Goal: Information Seeking & Learning: Compare options

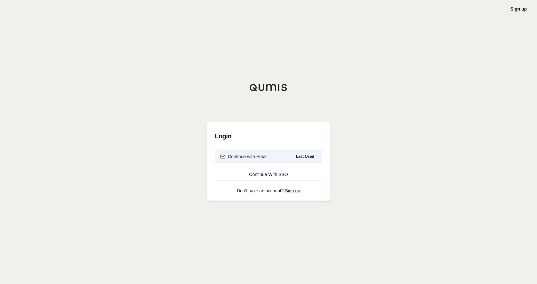
click at [267, 155] on div "Continue with Email" at bounding box center [243, 156] width 47 height 6
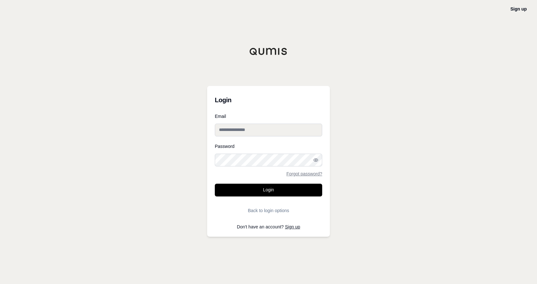
type input "**********"
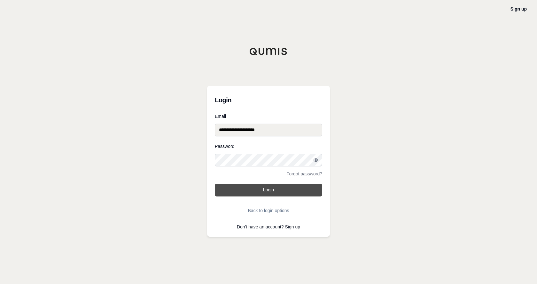
click at [232, 193] on button "Login" at bounding box center [268, 190] width 107 height 13
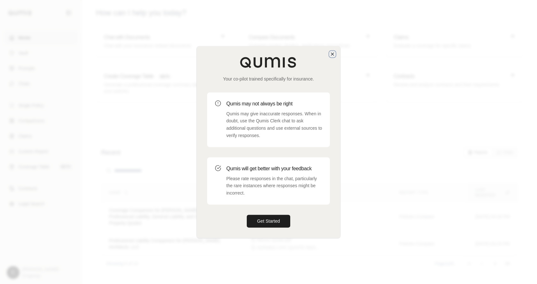
click at [333, 55] on icon "button" at bounding box center [332, 54] width 3 height 3
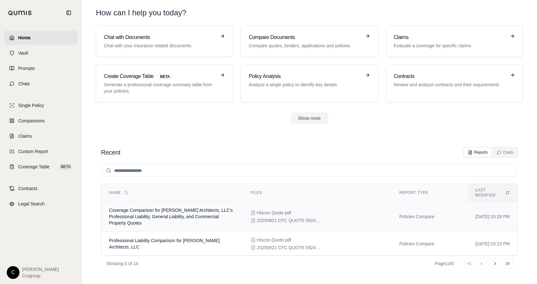
click at [159, 214] on td "Coverage Comparison for [PERSON_NAME] Architects, LLC's Professional Liability,…" at bounding box center [171, 217] width 141 height 30
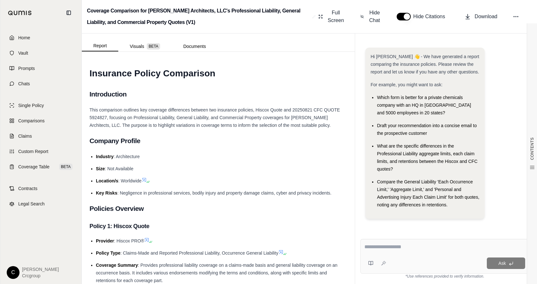
scroll to position [0, 0]
click at [405, 18] on button "button" at bounding box center [403, 17] width 14 height 8
click at [400, 17] on button "button" at bounding box center [403, 17] width 14 height 8
click at [442, 148] on span "What are the specific differences in the Professional Liability aggregate limit…" at bounding box center [427, 157] width 100 height 28
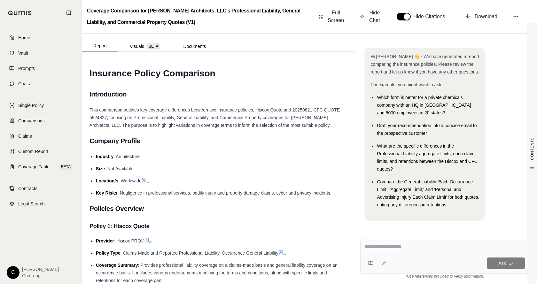
click at [403, 14] on button "button" at bounding box center [403, 17] width 14 height 8
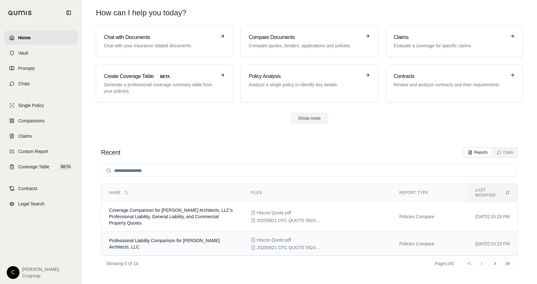
click at [158, 238] on span "Professional Liability Comparison for [PERSON_NAME] Architects, LLC" at bounding box center [164, 243] width 110 height 11
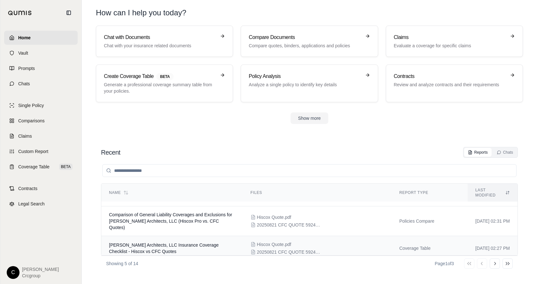
click at [202, 242] on span "[PERSON_NAME] Architects, LLC Insurance Coverage Checklist - Hiscox vs CFC Quot…" at bounding box center [164, 247] width 110 height 11
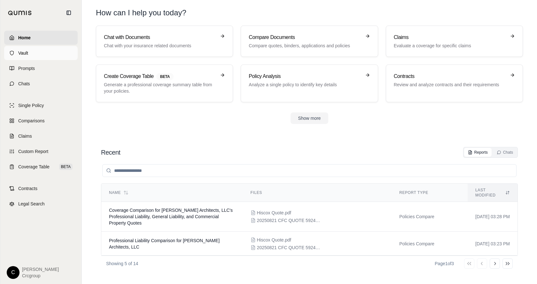
click at [25, 52] on span "Vault" at bounding box center [23, 53] width 10 height 6
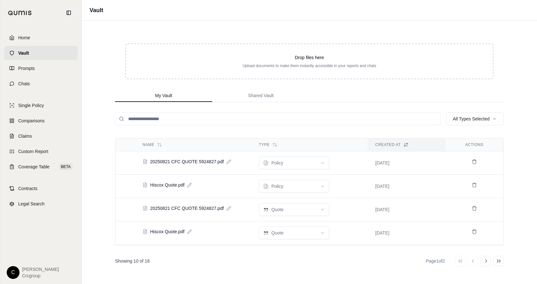
scroll to position [13, 0]
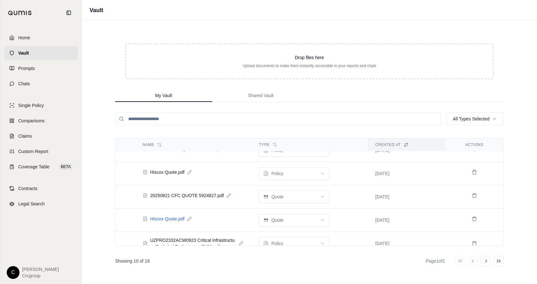
click at [168, 219] on span "Hiscox Quote.pdf" at bounding box center [167, 219] width 34 height 6
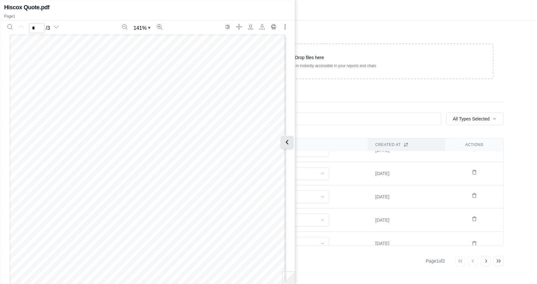
click at [289, 139] on icon at bounding box center [287, 142] width 8 height 8
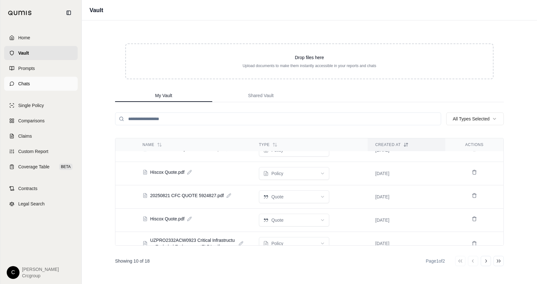
click at [15, 85] on link "Chats" at bounding box center [40, 84] width 73 height 14
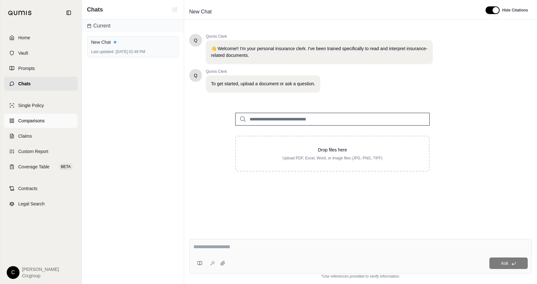
click at [25, 119] on span "Comparisons" at bounding box center [31, 121] width 26 height 6
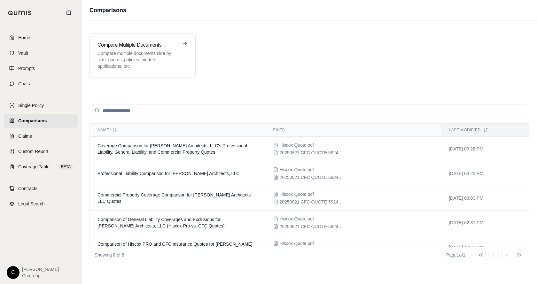
scroll to position [97, 0]
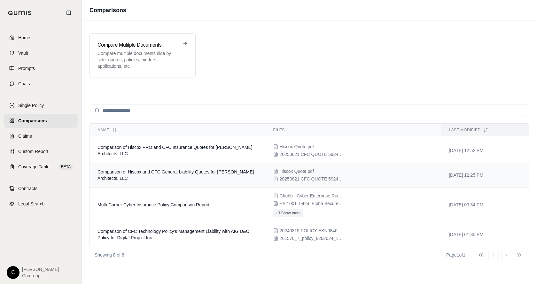
click at [295, 173] on span "Hiscox Quote.pdf" at bounding box center [296, 171] width 34 height 6
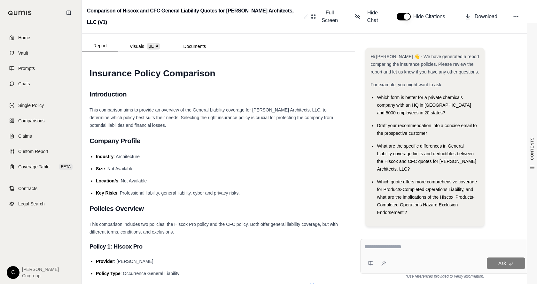
scroll to position [8, 0]
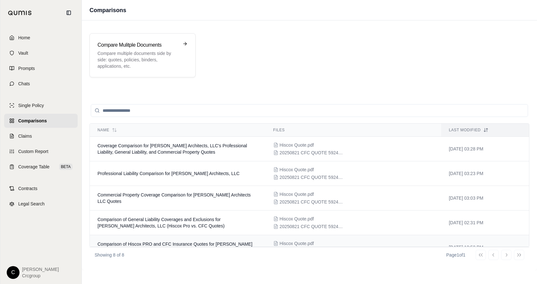
scroll to position [97, 0]
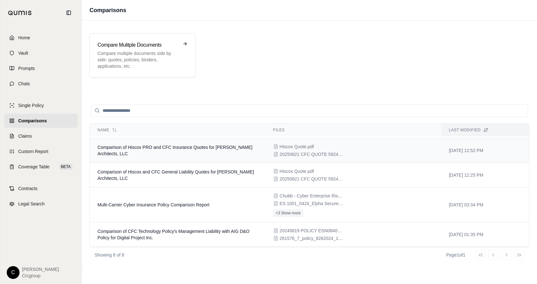
click at [152, 148] on span "Comparison of Hiscox PRO and CFC Insurance Quotes for [PERSON_NAME] Architects,…" at bounding box center [174, 150] width 155 height 11
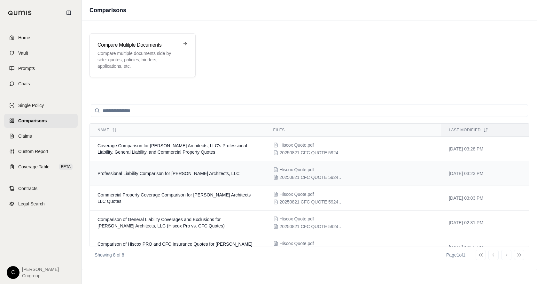
click at [295, 164] on td "Hiscox Quote.pdf 20250821 CFC QUOTE 5924827.pdf" at bounding box center [353, 173] width 176 height 25
click at [114, 150] on span "Coverage Comparison for [PERSON_NAME] Architects, LLC's Professional Liability,…" at bounding box center [171, 148] width 149 height 11
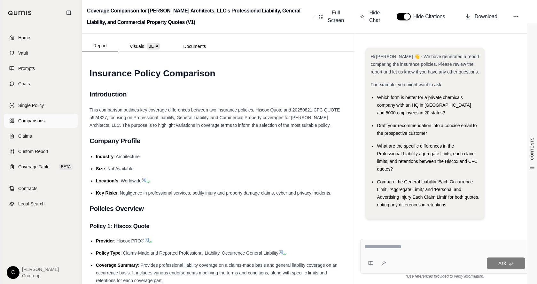
click at [32, 119] on span "Comparisons" at bounding box center [31, 121] width 26 height 6
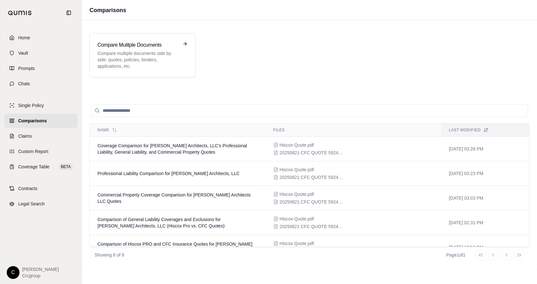
scroll to position [97, 0]
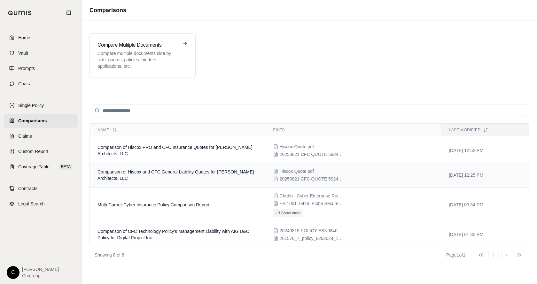
click at [173, 171] on span "Comparison of Hiscox and CFC General Liability Quotes for [PERSON_NAME] Archite…" at bounding box center [175, 174] width 156 height 11
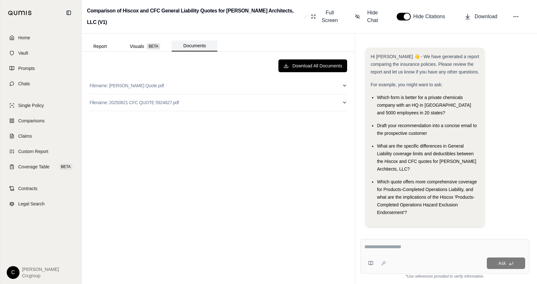
click at [190, 46] on button "Documents" at bounding box center [194, 46] width 46 height 11
click at [103, 45] on button "Report" at bounding box center [100, 46] width 36 height 10
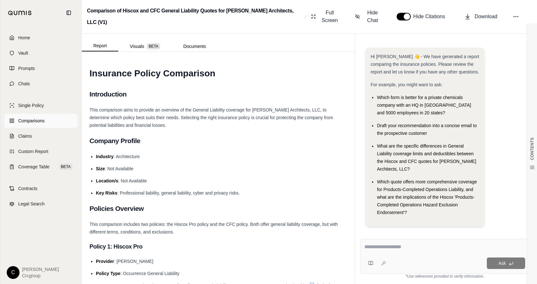
click at [35, 122] on span "Comparisons" at bounding box center [31, 121] width 26 height 6
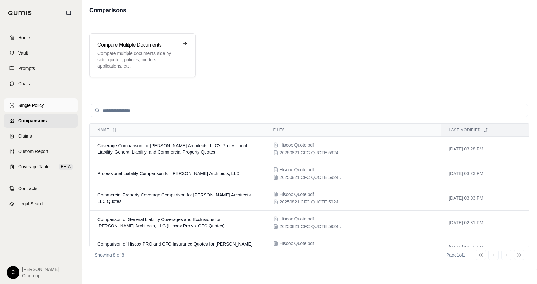
click at [41, 106] on span "Single Policy" at bounding box center [31, 105] width 26 height 6
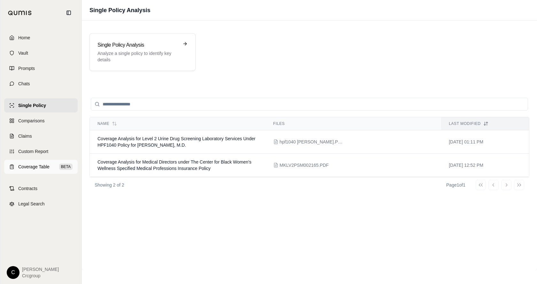
click at [36, 164] on span "Coverage Table" at bounding box center [33, 167] width 31 height 6
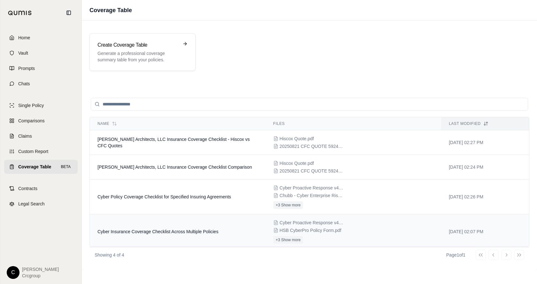
scroll to position [2, 0]
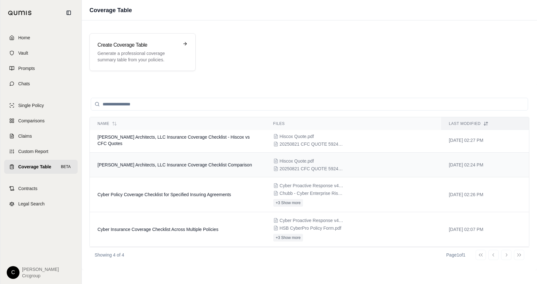
click at [299, 164] on span "Hiscox Quote.pdf" at bounding box center [296, 161] width 34 height 6
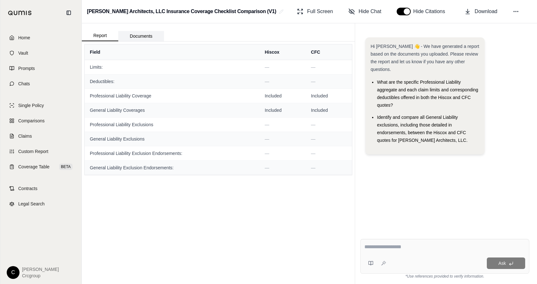
click at [138, 36] on button "Documents" at bounding box center [141, 36] width 46 height 10
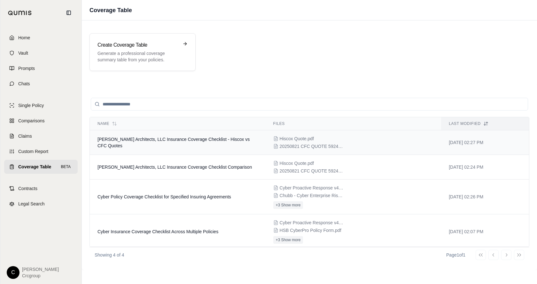
click at [287, 141] on span "Hiscox Quote.pdf" at bounding box center [296, 138] width 34 height 6
click at [33, 120] on span "Comparisons" at bounding box center [31, 121] width 26 height 6
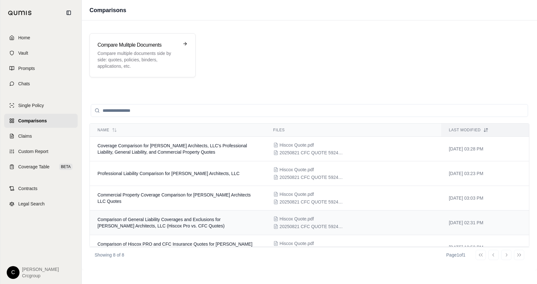
scroll to position [97, 0]
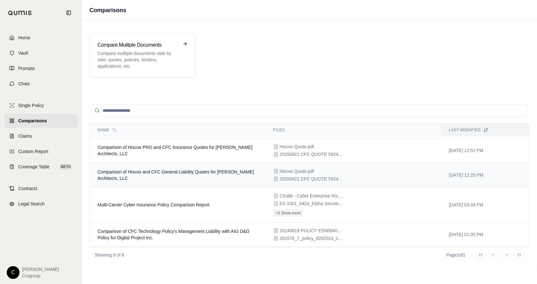
click at [187, 174] on span "Comparison of Hiscox and CFC General Liability Quotes for [PERSON_NAME] Archite…" at bounding box center [175, 174] width 156 height 11
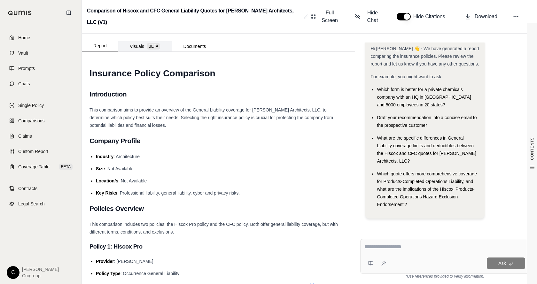
click at [137, 46] on button "Visuals BETA" at bounding box center [144, 46] width 53 height 10
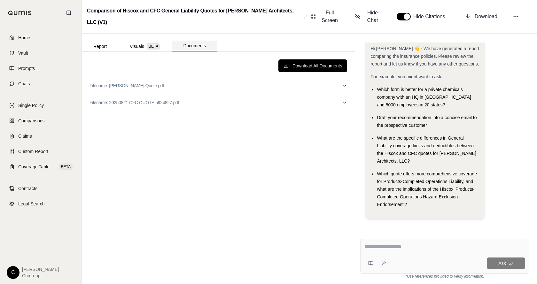
click at [195, 45] on button "Documents" at bounding box center [194, 46] width 46 height 11
click at [92, 45] on button "Report" at bounding box center [100, 46] width 36 height 10
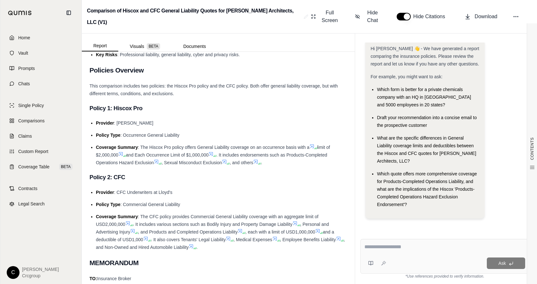
scroll to position [415, 0]
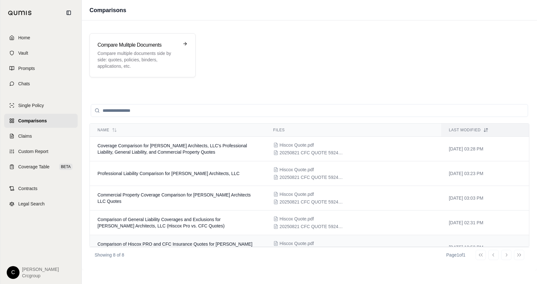
scroll to position [97, 0]
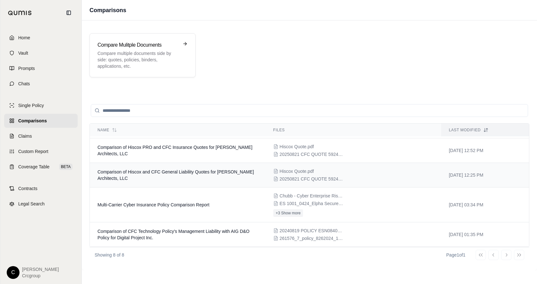
click at [157, 174] on span "Comparison of Hiscox and CFC General Liability Quotes for [PERSON_NAME] Archite…" at bounding box center [175, 174] width 156 height 11
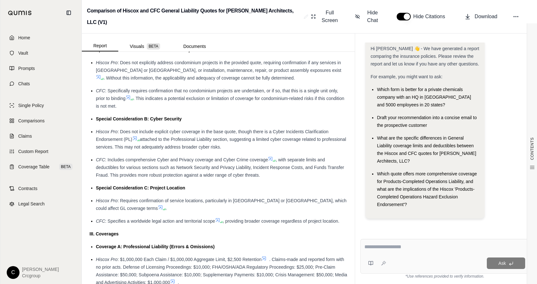
scroll to position [692, 0]
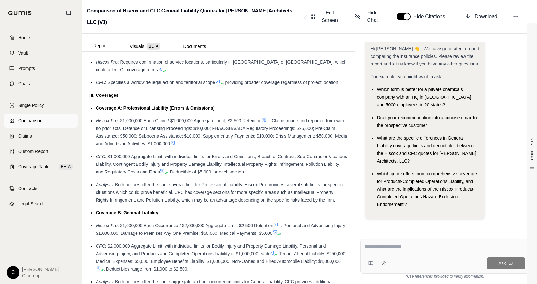
click at [37, 119] on span "Comparisons" at bounding box center [31, 121] width 26 height 6
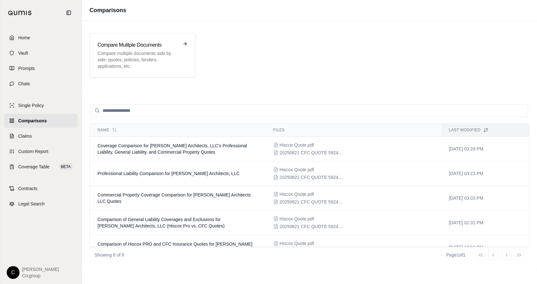
scroll to position [97, 0]
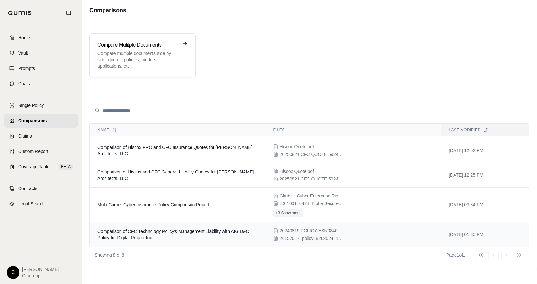
click at [174, 233] on span "Comparison of CFC Technology Policy's Management Liability with AIG D&O Policy …" at bounding box center [173, 234] width 152 height 11
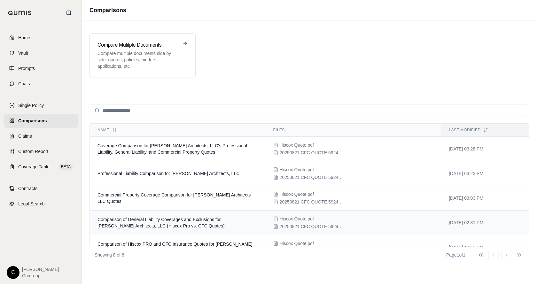
scroll to position [97, 0]
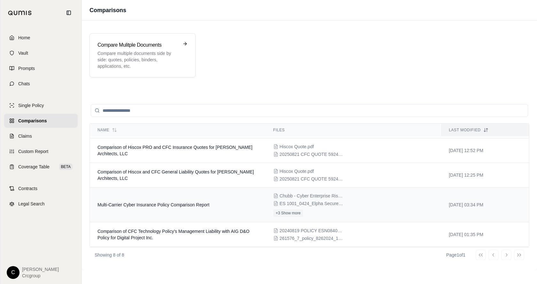
click at [141, 207] on span "Multi-Carrier Cyber Insurance Policy Comparison Report" at bounding box center [153, 204] width 112 height 5
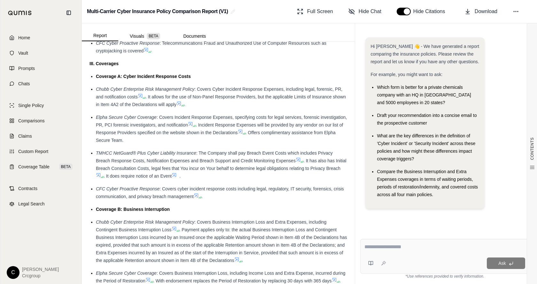
scroll to position [1245, 0]
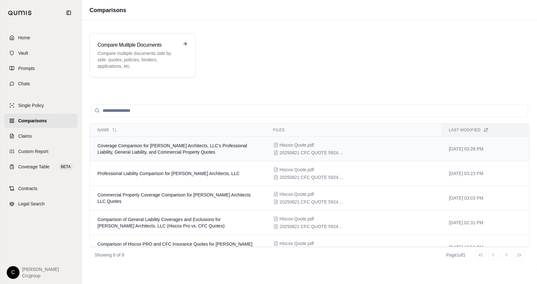
click at [145, 148] on span "Coverage Comparison for [PERSON_NAME] Architects, LLC's Professional Liability,…" at bounding box center [171, 148] width 149 height 11
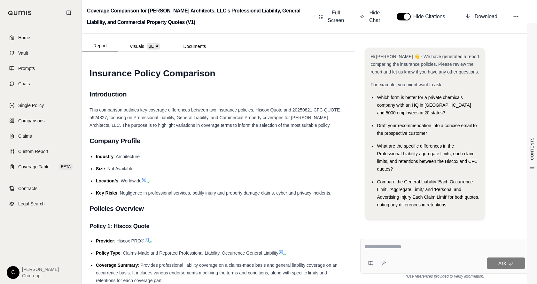
scroll to position [0, 0]
click at [397, 186] on div "Compare the General Liability 'Each Occurrence Limit,' 'Aggregate Limit,' and '…" at bounding box center [428, 193] width 102 height 31
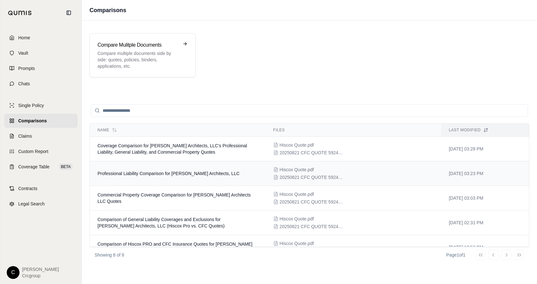
click at [133, 177] on td "Professional Liability Comparison for [PERSON_NAME] Architects, LLC" at bounding box center [178, 173] width 176 height 25
click at [119, 195] on span "Commercial Property Coverage Comparison for [PERSON_NAME] Architects LLC Quotes" at bounding box center [173, 197] width 153 height 11
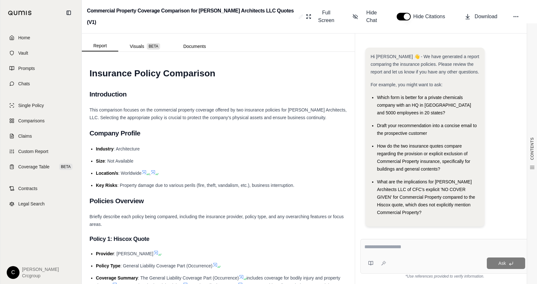
scroll to position [8, 0]
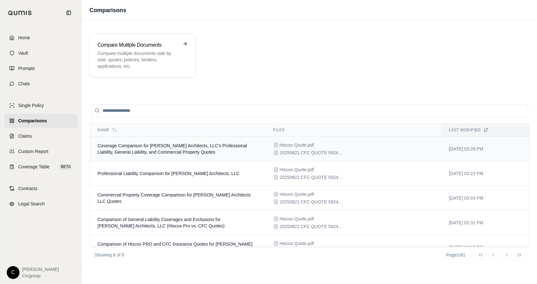
click at [147, 149] on td "Coverage Comparison for [PERSON_NAME] Architects, LLC's Professional Liability,…" at bounding box center [178, 149] width 176 height 25
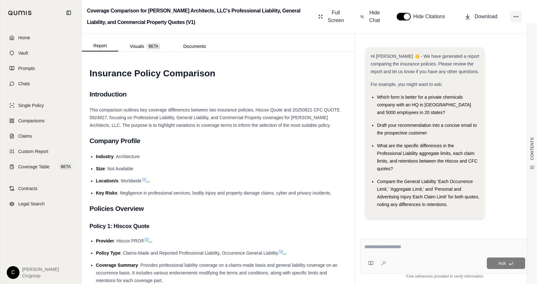
click at [516, 17] on icon at bounding box center [515, 16] width 6 height 6
click at [311, 69] on h1 "Insurance Policy Comparison" at bounding box center [217, 74] width 257 height 18
click at [372, 19] on span "Hide Chat" at bounding box center [374, 16] width 13 height 15
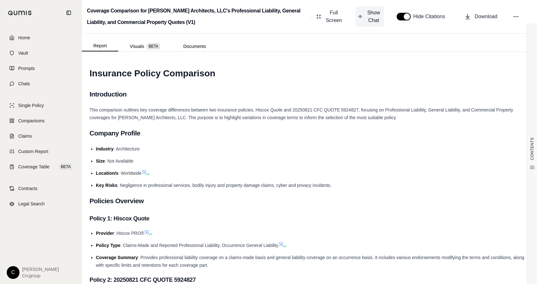
click at [372, 19] on span "Show Chat" at bounding box center [373, 16] width 15 height 15
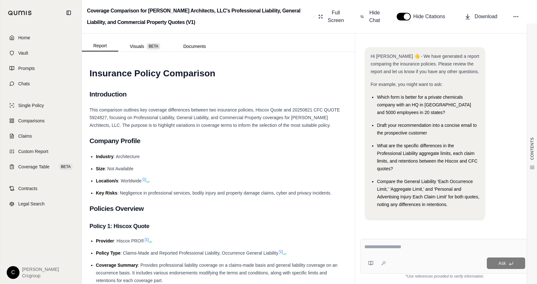
click at [399, 18] on button "button" at bounding box center [403, 17] width 14 height 8
click at [23, 84] on span "Chats" at bounding box center [24, 83] width 12 height 6
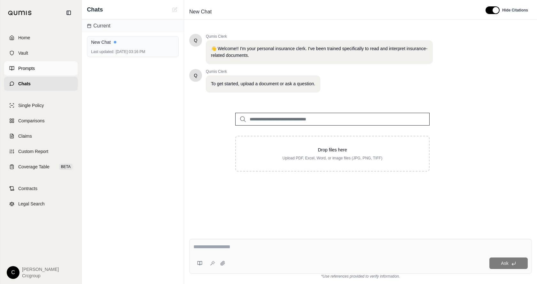
click at [27, 70] on span "Prompts" at bounding box center [26, 68] width 17 height 6
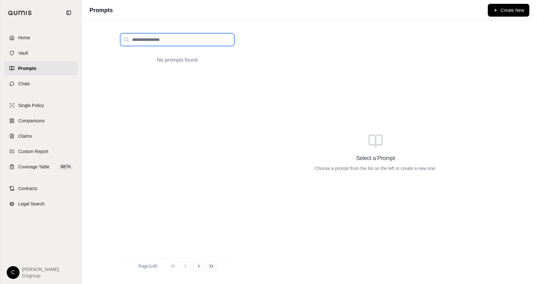
click at [141, 39] on input "search" at bounding box center [177, 39] width 114 height 13
